Goal: Task Accomplishment & Management: Complete application form

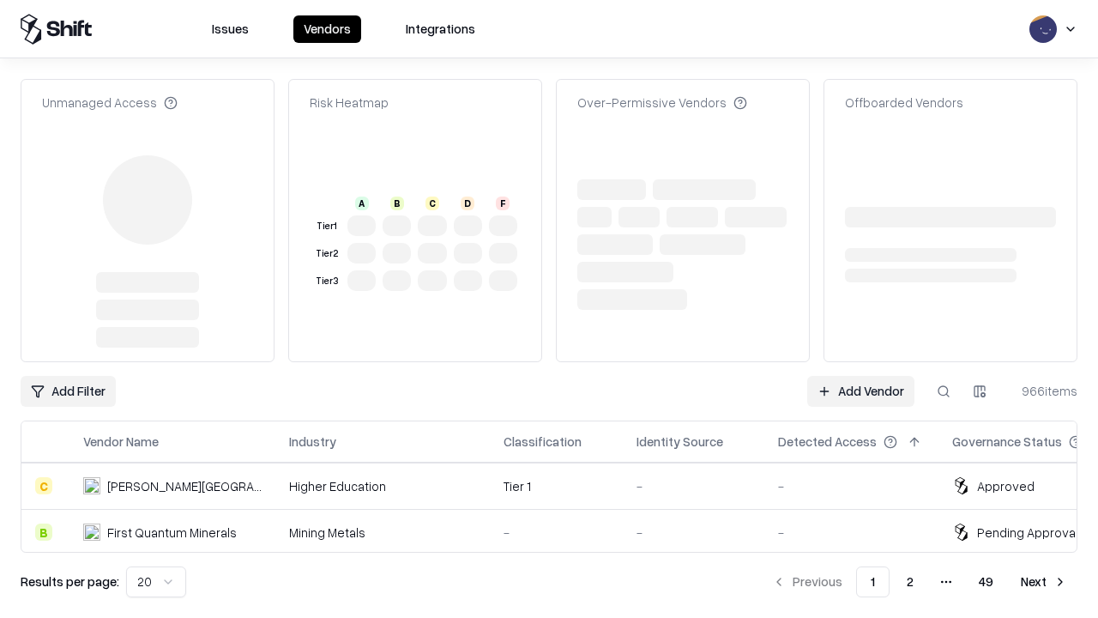
click at [861, 376] on link "Add Vendor" at bounding box center [860, 391] width 107 height 31
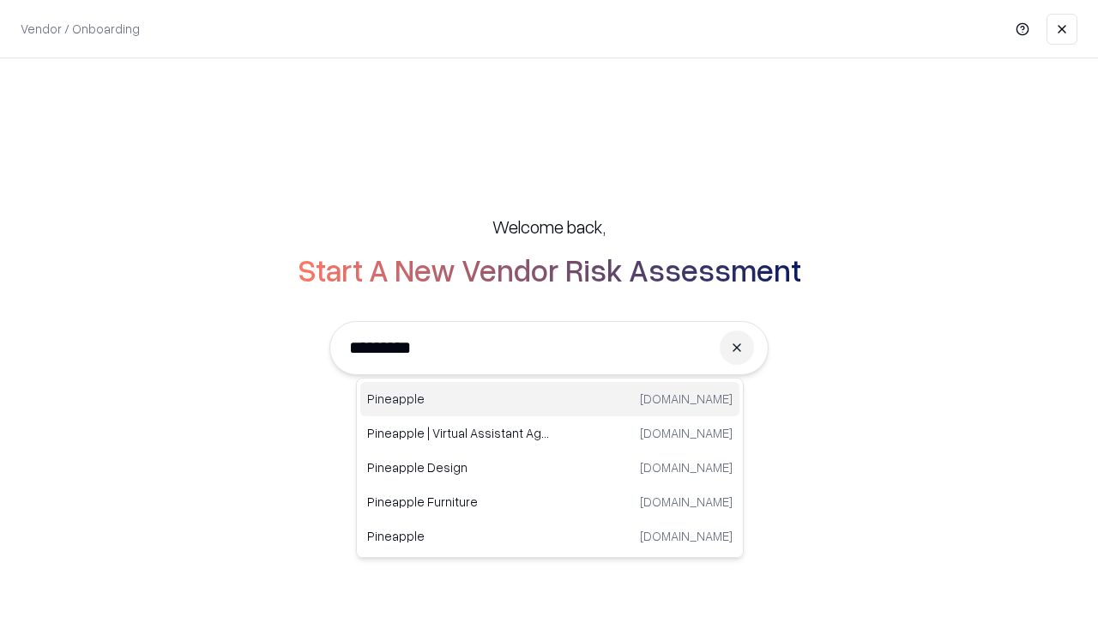
click at [550, 399] on div "Pineapple [DOMAIN_NAME]" at bounding box center [549, 399] width 379 height 34
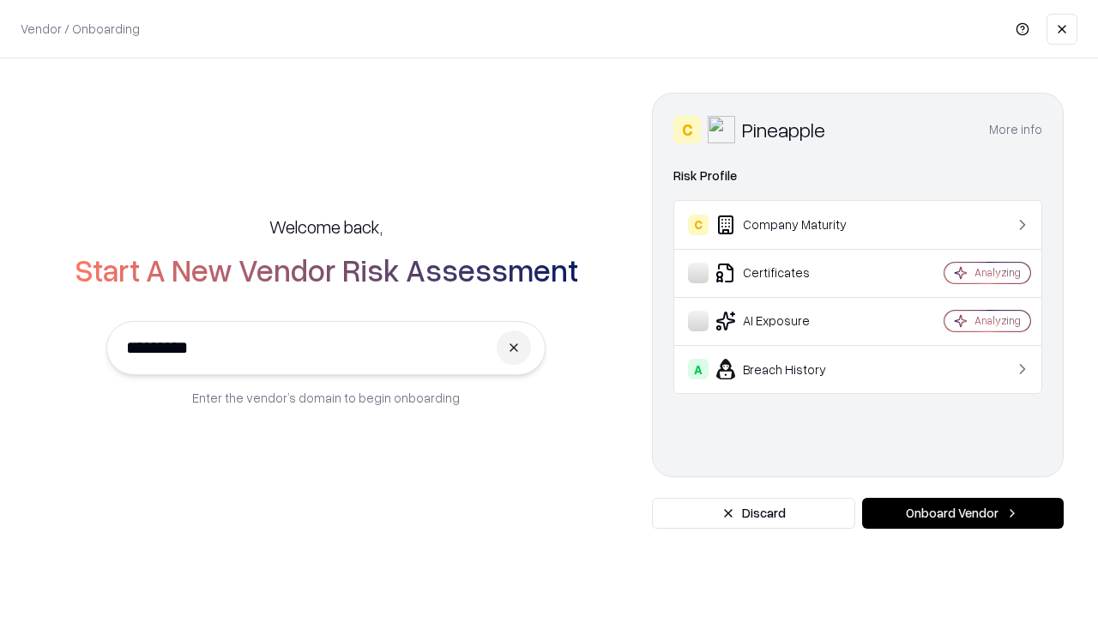
type input "*********"
click at [963, 513] on button "Onboard Vendor" at bounding box center [963, 513] width 202 height 31
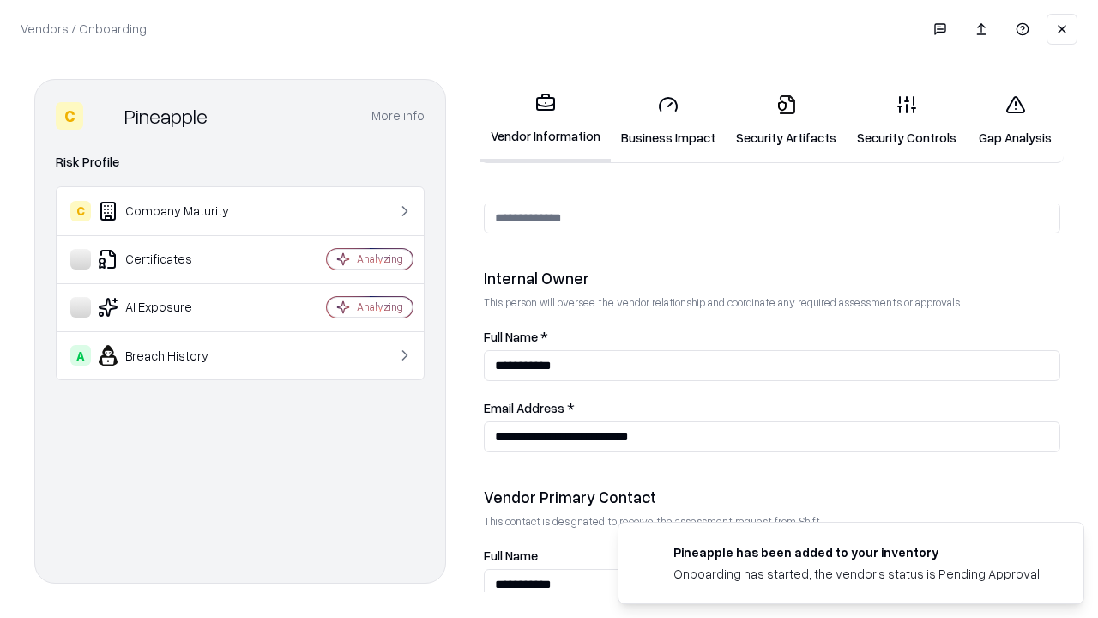
scroll to position [889, 0]
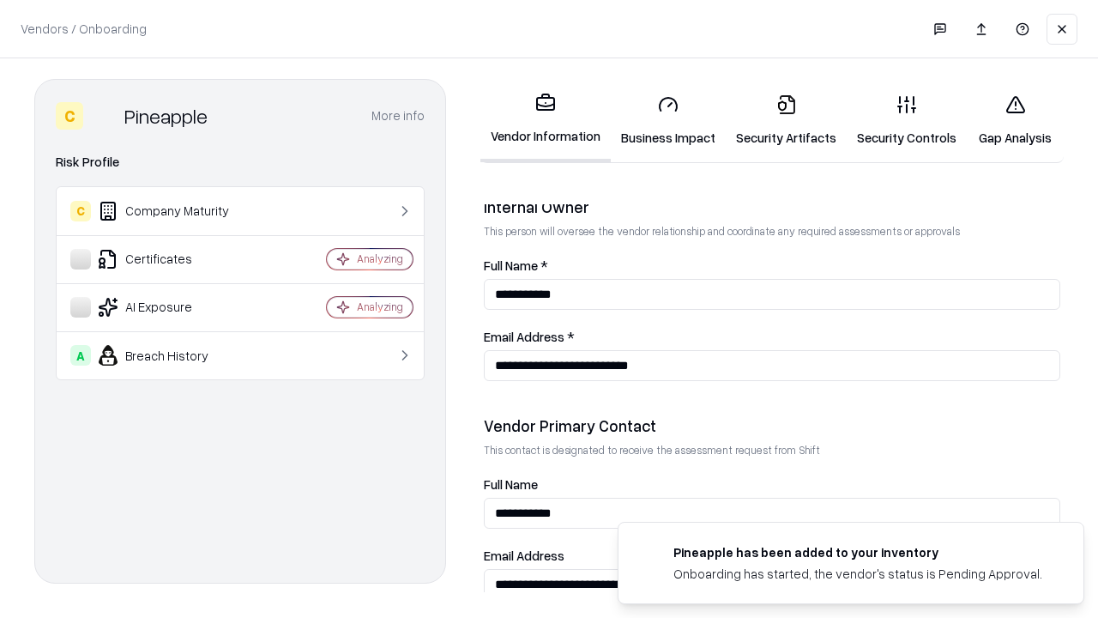
click at [668, 120] on link "Business Impact" at bounding box center [668, 121] width 115 height 80
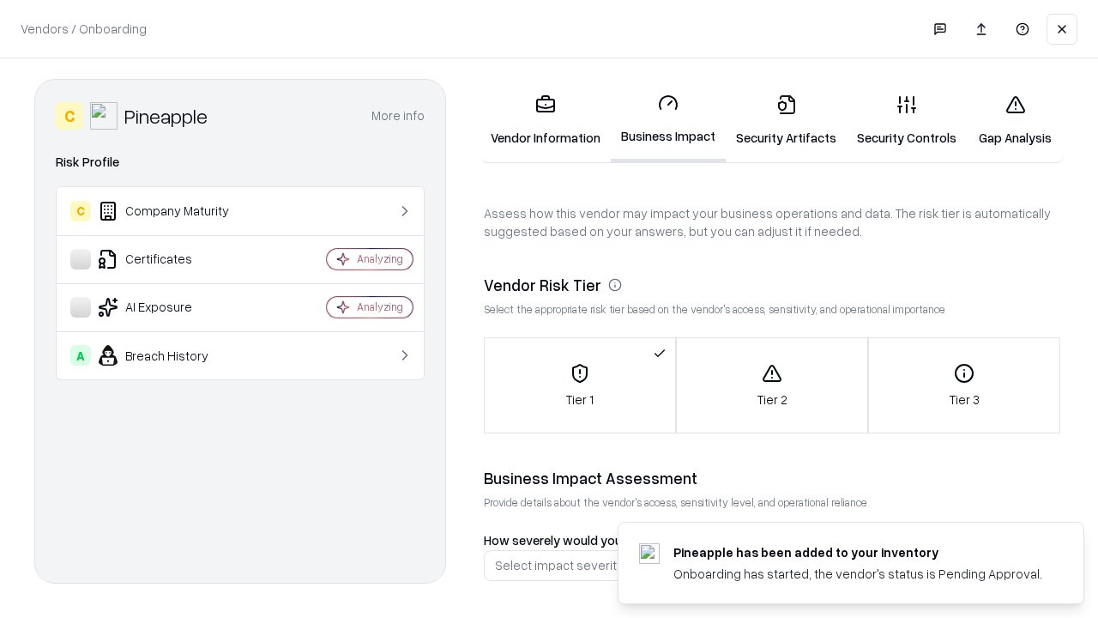
click at [1015, 120] on link "Gap Analysis" at bounding box center [1015, 121] width 97 height 80
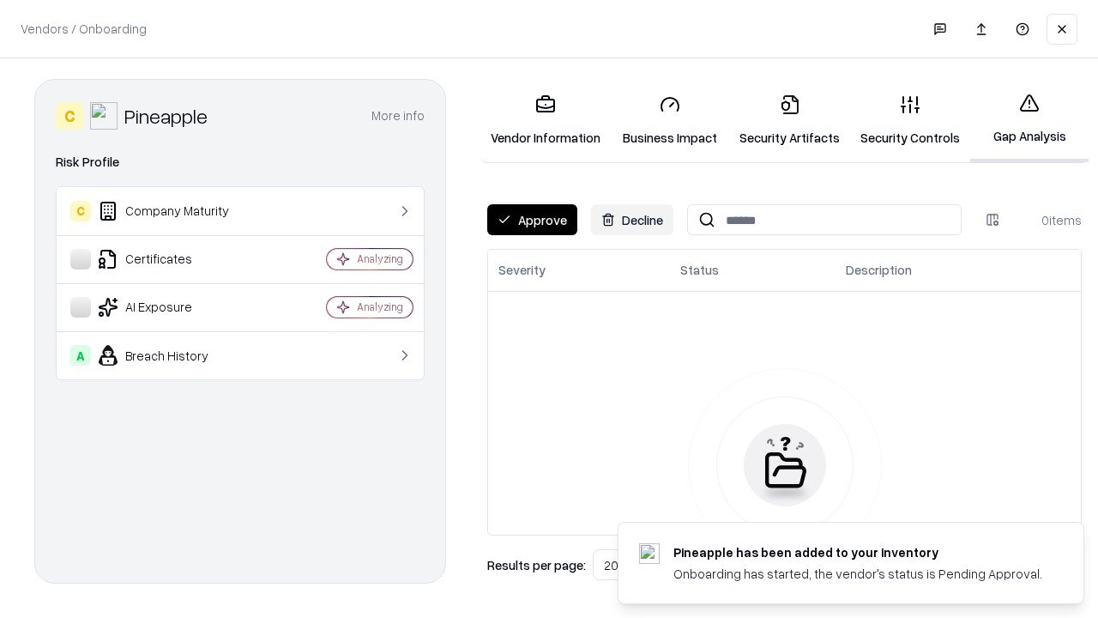
click at [532, 220] on button "Approve" at bounding box center [532, 219] width 90 height 31
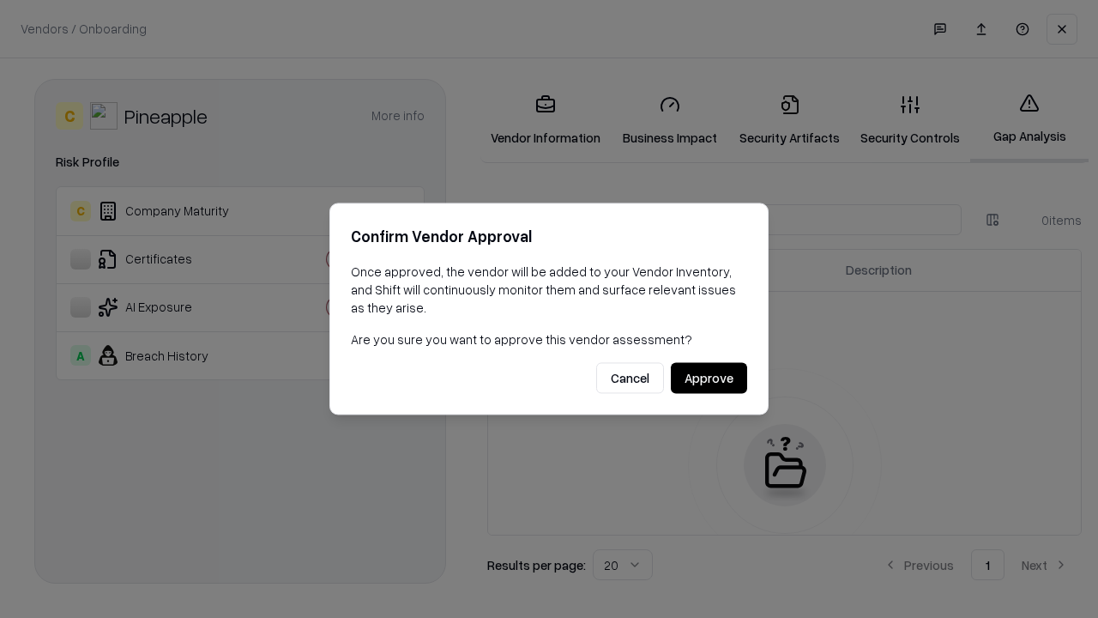
click at [709, 378] on button "Approve" at bounding box center [709, 378] width 76 height 31
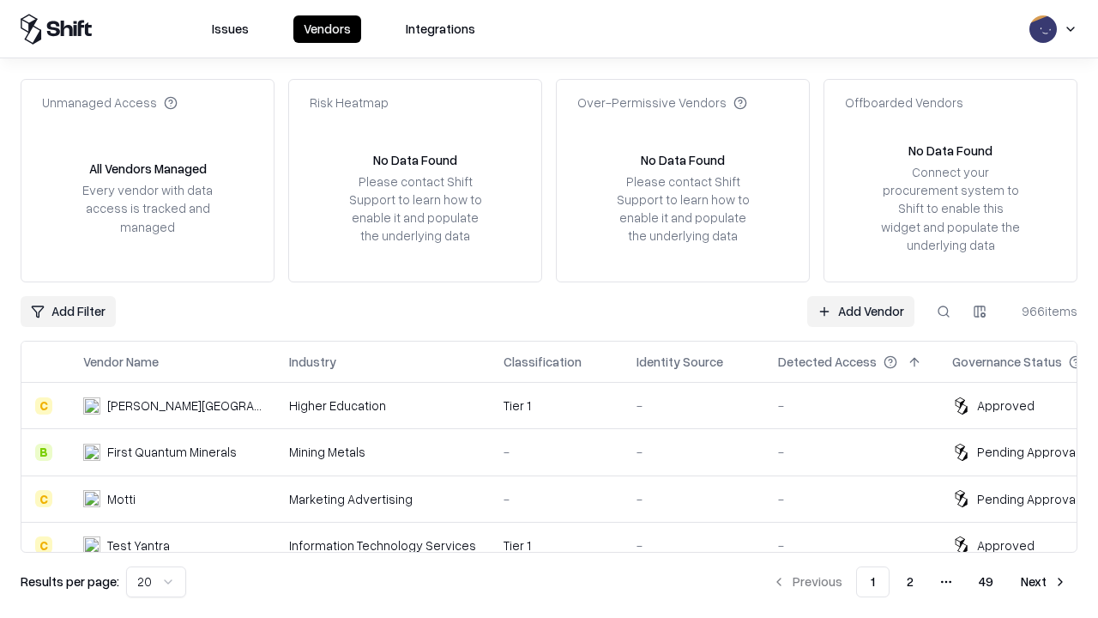
type input "*********"
click at [861, 311] on link "Add Vendor" at bounding box center [860, 311] width 107 height 31
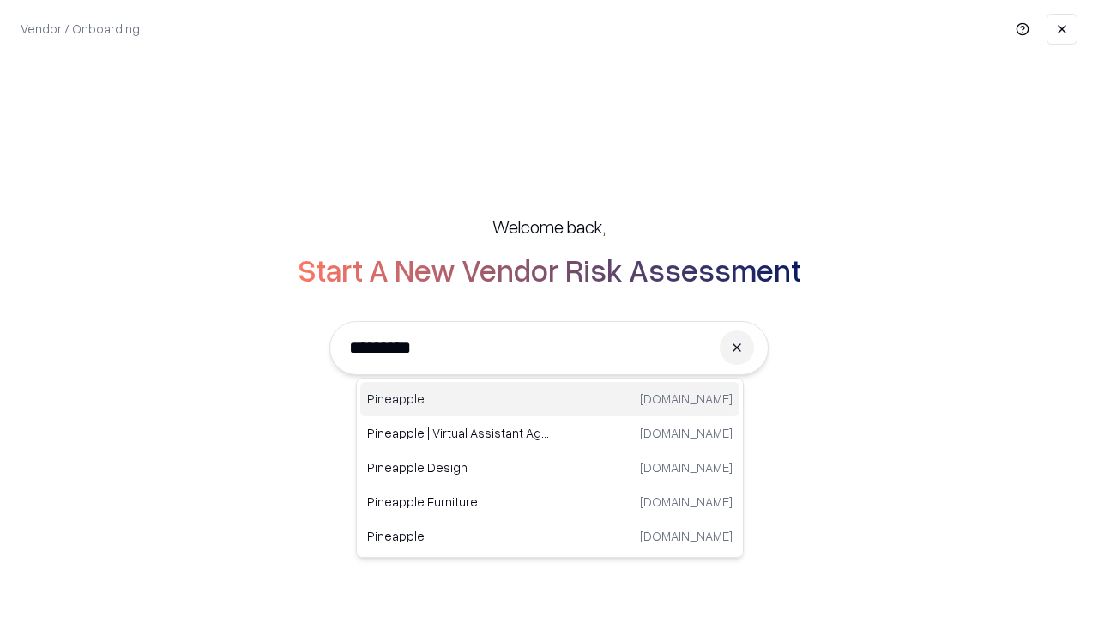
click at [550, 399] on div "Pineapple [DOMAIN_NAME]" at bounding box center [549, 399] width 379 height 34
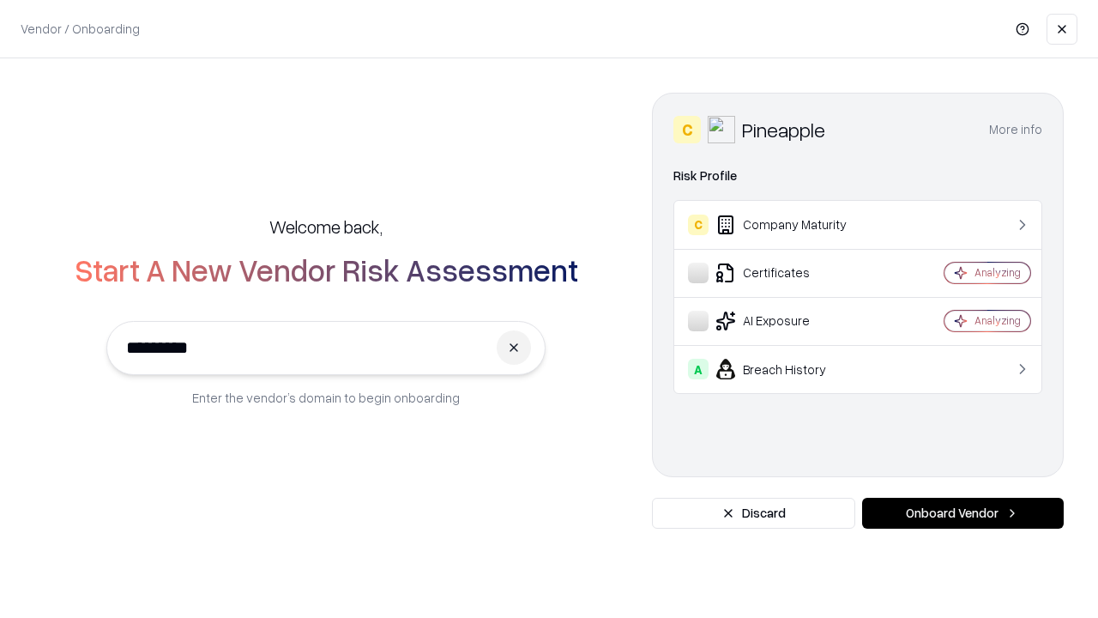
type input "*********"
click at [963, 513] on button "Onboard Vendor" at bounding box center [963, 513] width 202 height 31
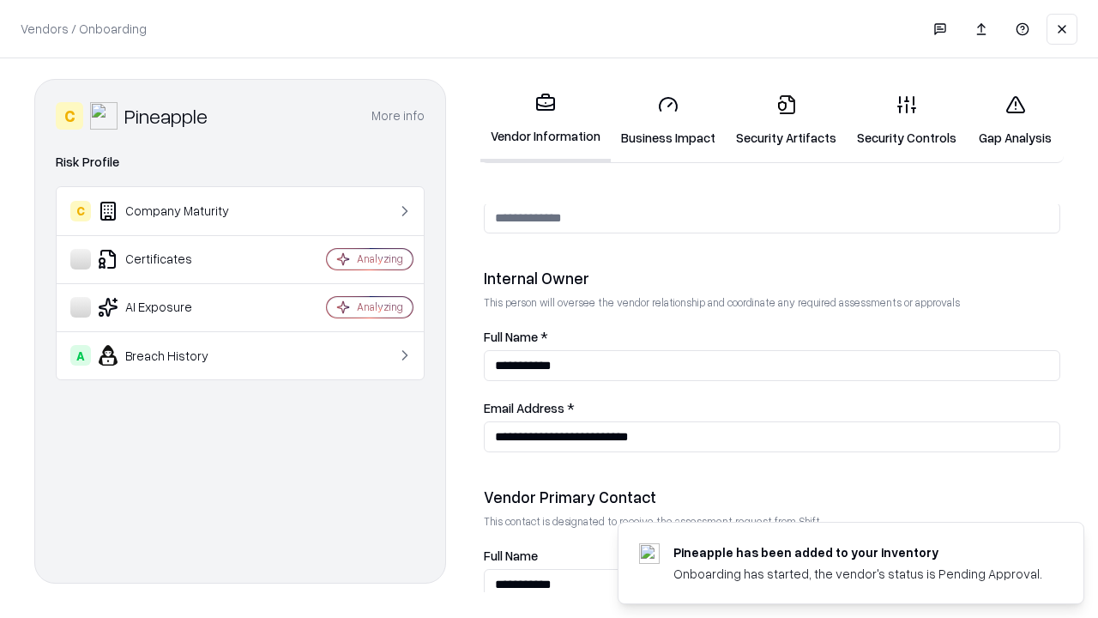
scroll to position [889, 0]
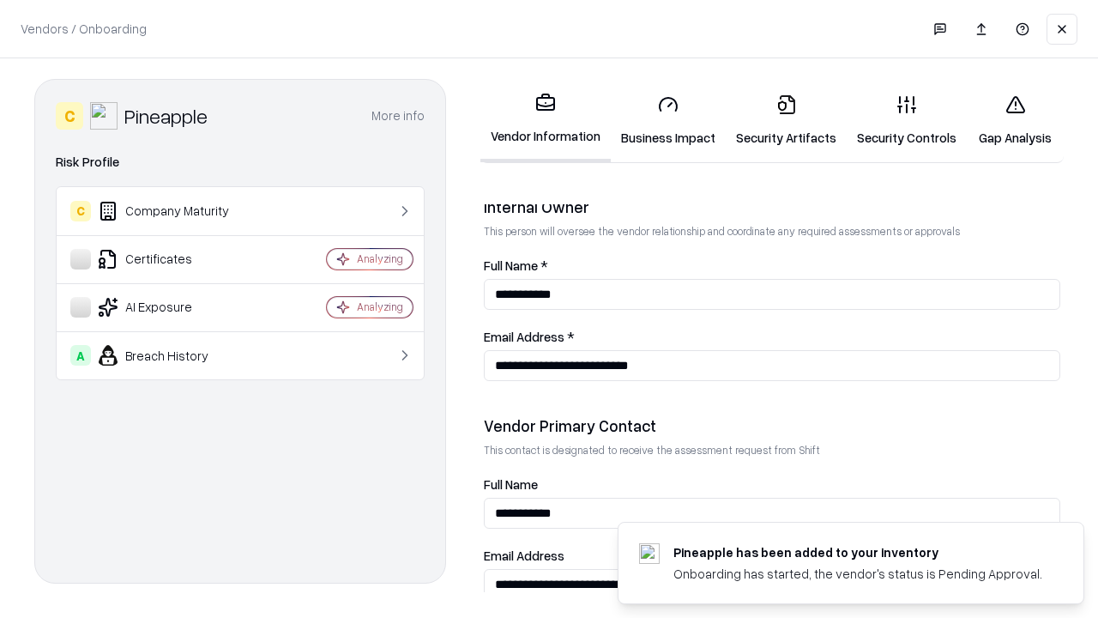
click at [1015, 120] on link "Gap Analysis" at bounding box center [1015, 121] width 97 height 80
